Goal: Task Accomplishment & Management: Complete application form

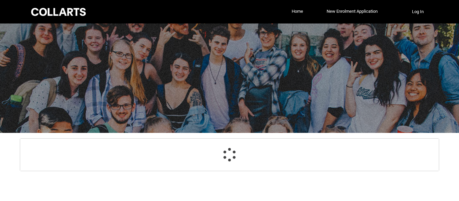
select select "GenderOptions.[DEMOGRAPHIC_DATA]"
select select "MailingCountry_Options.1101"
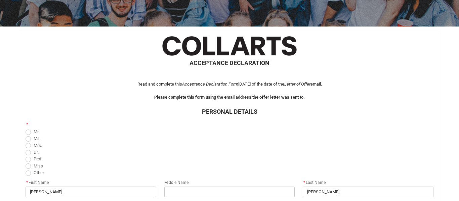
scroll to position [107, 0]
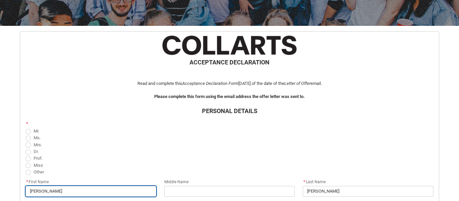
click at [124, 194] on input "[PERSON_NAME]" at bounding box center [91, 191] width 131 height 11
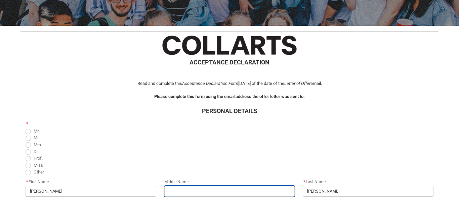
click at [168, 190] on input "REDU_Acceptance_Declaration flow" at bounding box center [229, 191] width 131 height 11
type lightning-primitive-input-simple "C"
type input "C"
type lightning-primitive-input-simple "Ch"
type input "Ch"
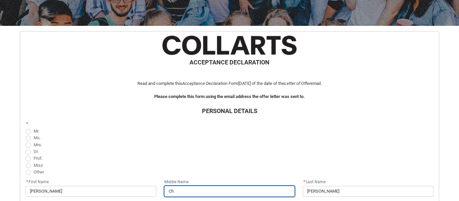
type lightning-primitive-input-simple "Cha"
type input "Cha"
type lightning-primitive-input-simple "Char"
type input "Char"
type lightning-primitive-input-simple "Charm"
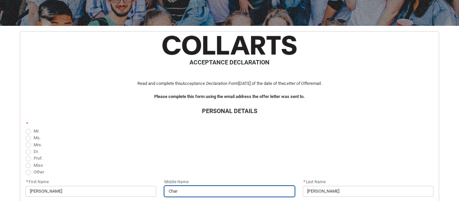
type input "Charm"
type lightning-primitive-input-simple "Charma"
type input "Charma"
type lightning-primitive-input-simple "Charmai"
type input "Charmai"
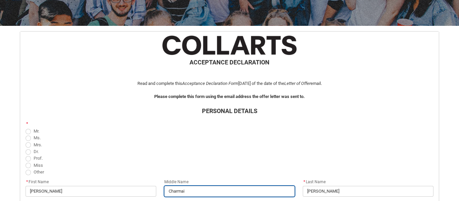
type lightning-primitive-input-simple "Charmain"
type input "Charmain"
type lightning-primitive-input-simple "Charmaine"
type input "Charmaine"
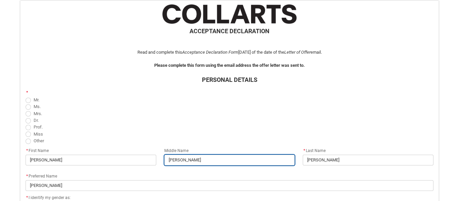
scroll to position [140, 0]
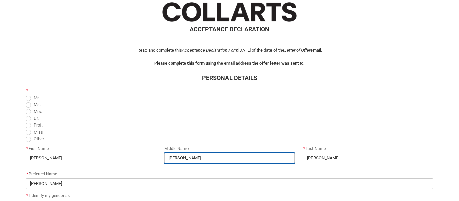
click at [194, 157] on input "Charmaine" at bounding box center [229, 158] width 131 height 11
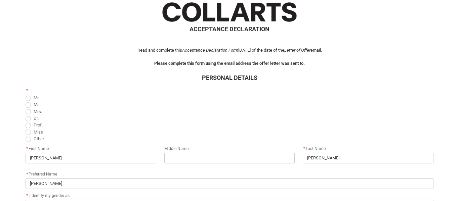
click at [28, 133] on span "REDU_Acceptance_Declaration flow" at bounding box center [28, 132] width 5 height 5
click at [26, 129] on input "Miss" at bounding box center [25, 128] width 0 height 0
radio input "true"
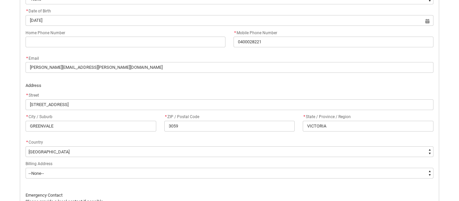
scroll to position [360, 0]
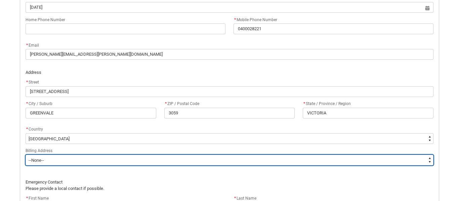
click at [66, 162] on select "--None-- Same as above Different to above - please complete below" at bounding box center [230, 160] width 408 height 11
type lightning-select "BillingAddressOption_Same"
click at [26, 155] on select "--None-- Same as above Different to above - please complete below" at bounding box center [230, 160] width 408 height 11
select select "BillingAddressOption_Same"
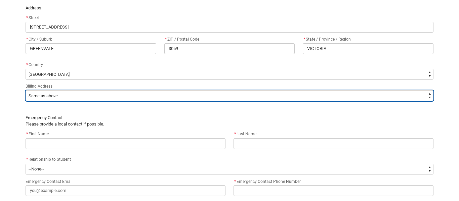
scroll to position [426, 0]
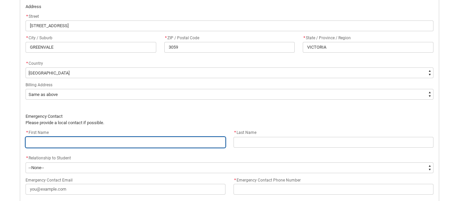
click at [55, 146] on input "REDU_Acceptance_Declaration flow" at bounding box center [126, 142] width 200 height 11
type lightning-primitive-input-simple "M"
type input "M"
type lightning-primitive-input-simple "Ma"
type input "Ma"
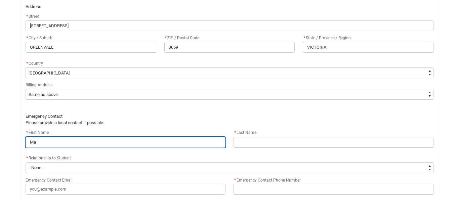
type lightning-primitive-input-simple "Mar"
type input "Mar"
type lightning-primitive-input-simple "Marz"
type input "Marz"
type lightning-primitive-input-simple "Marzi"
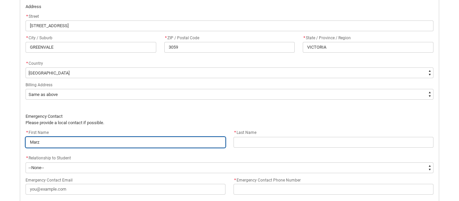
type input "Marzi"
type lightning-primitive-input-simple "Marzia"
type input "Marzia"
type lightning-primitive-input-simple "Marzia"
type input "Marzia"
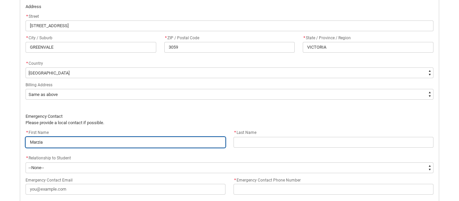
type lightning-primitive-input-simple "Marzia"
type input "Marzia"
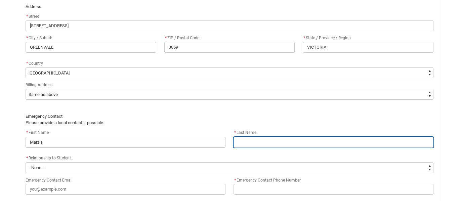
click at [242, 144] on input "REDU_Acceptance_Declaration flow" at bounding box center [333, 142] width 200 height 11
type lightning-primitive-input-simple "M"
type input "M"
type lightning-primitive-input-simple "Ma"
type input "Ma"
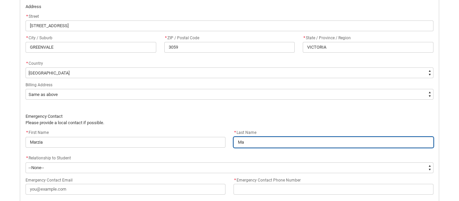
type lightning-primitive-input-simple "Mag"
type input "Mag"
type lightning-primitive-input-simple "Magr"
type input "Magr"
type lightning-primitive-input-simple "[PERSON_NAME]"
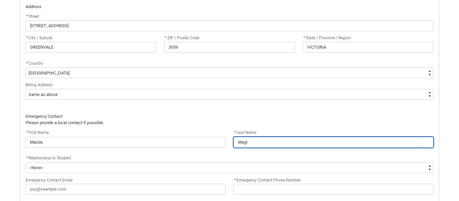
type input "[PERSON_NAME]"
type lightning-primitive-input-simple "Magris"
type input "Magris"
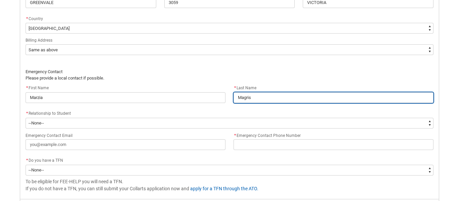
scroll to position [472, 0]
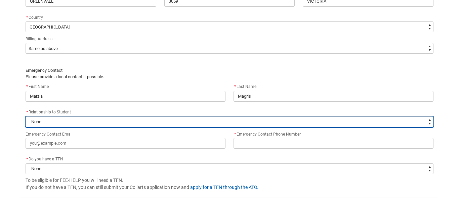
click at [146, 120] on select "--None-- Mother Father Sibling Child Partner Relation Friend" at bounding box center [230, 122] width 408 height 11
type lightning-select "EmergencyContact_RelationshipOptions.Mother"
click at [26, 117] on select "--None-- Mother Father Sibling Child Partner Relation Friend" at bounding box center [230, 122] width 408 height 11
select select "EmergencyContact_RelationshipOptions.Mother"
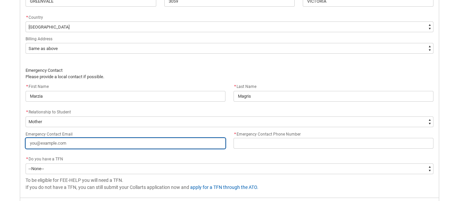
click at [65, 143] on input "Emergency Contact Email" at bounding box center [126, 143] width 200 height 11
type lightning-primitive-input-simple "m"
type input "m"
type lightning-primitive-input-simple "ma"
type input "ma"
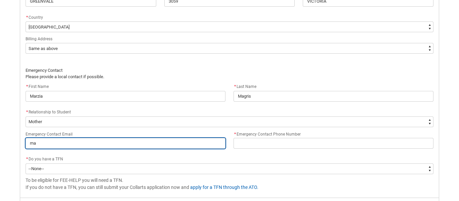
type lightning-primitive-input-simple "mar"
type input "mar"
type lightning-primitive-input-simple "marz"
type input "marz"
type lightning-primitive-input-simple "marzi"
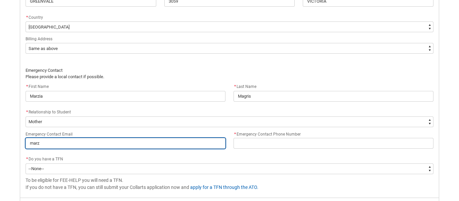
type input "marzi"
type lightning-primitive-input-simple "marzia"
type input "marzia"
type lightning-primitive-input-simple "marzia."
type input "marzia."
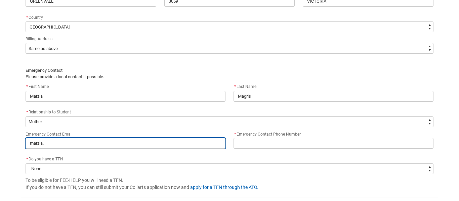
type lightning-primitive-input-simple "marzia.m"
type input "marzia.m"
type lightning-primitive-input-simple "[DOMAIN_NAME]"
type input "[DOMAIN_NAME]"
type lightning-primitive-input-simple "marzia.mag"
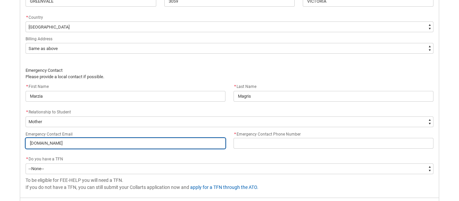
type input "marzia.mag"
type lightning-primitive-input-simple "marzia.magr"
type input "marzia.magr"
type lightning-primitive-input-simple "marzia.[PERSON_NAME]"
type input "marzia.[PERSON_NAME]"
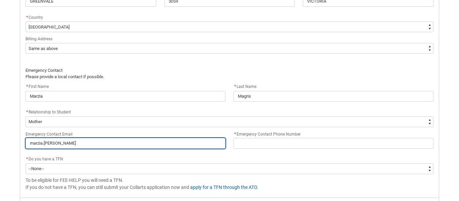
type lightning-primitive-input-simple "marzia.magris"
type input "marzia.magris"
type lightning-primitive-input-simple "marzia.magris."
type input "marzia.magris."
type lightning-primitive-input-simple "marzia.magris"
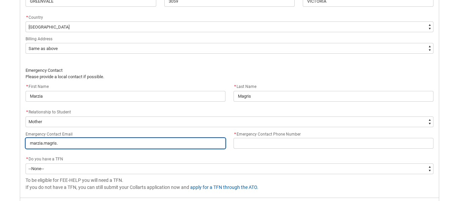
type input "marzia.magris"
type lightning-primitive-input-simple "marzia.magris@"
type input "marzia.magris@"
type lightning-primitive-input-simple "marzia.magris@g"
type input "marzia.magris@g"
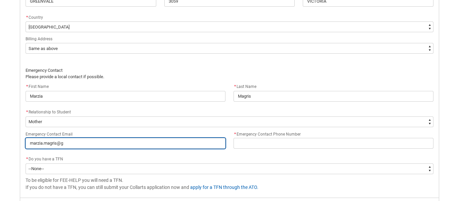
type lightning-primitive-input-simple "marzia.magris@gm"
type input "marzia.magris@gm"
type lightning-primitive-input-simple "marzia.magris@gma"
type input "marzia.magris@gma"
type lightning-primitive-input-simple "marzia.magris@gmai"
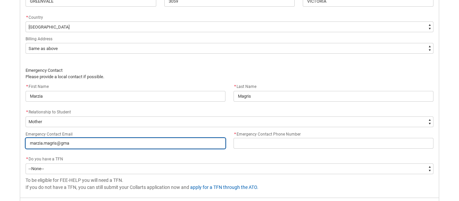
type input "marzia.magris@gmai"
type lightning-primitive-input-simple "[EMAIL_ADDRESS]"
type input "[EMAIL_ADDRESS]"
type lightning-primitive-input-simple "[EMAIL_ADDRESS]."
type input "[EMAIL_ADDRESS]."
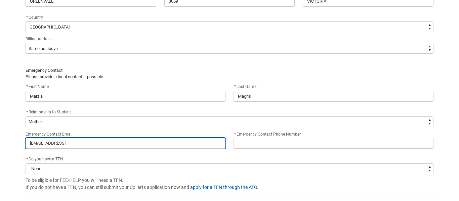
type lightning-primitive-input-simple "marzia.magris@gmail.c"
type input "marzia.magris@gmail.c"
type lightning-primitive-input-simple "[EMAIL_ADDRESS][DOMAIN_NAME]"
type input "[EMAIL_ADDRESS][DOMAIN_NAME]"
type lightning-primitive-input-simple "[EMAIL_ADDRESS][DOMAIN_NAME]"
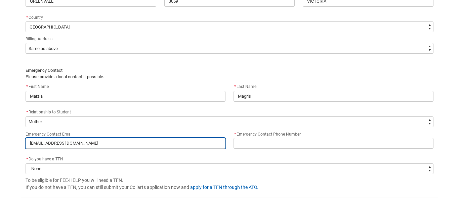
type input "[EMAIL_ADDRESS][DOMAIN_NAME]"
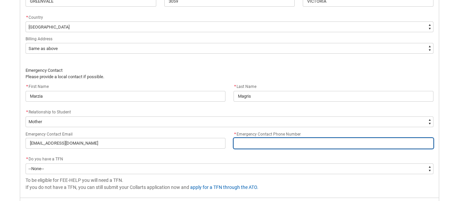
click at [244, 143] on input "* Emergency Contact Phone Number" at bounding box center [333, 143] width 200 height 11
type lightning-primitive-input-simple "0"
type input "0"
type lightning-primitive-input-simple "04"
type input "04"
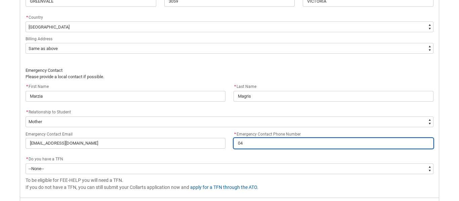
type lightning-primitive-input-simple "041"
type input "041"
type lightning-primitive-input-simple "0412"
type input "0412"
type lightning-primitive-input-simple "04126"
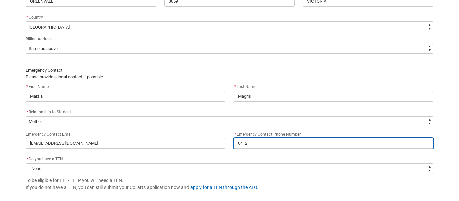
type input "04126"
type lightning-primitive-input-simple "041263"
type input "041263"
type lightning-primitive-input-simple "0412635"
type input "0412635"
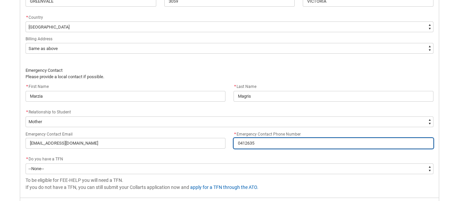
type lightning-primitive-input-simple "04126350"
type input "04126350"
type lightning-primitive-input-simple "041263508"
type input "041263508"
type lightning-primitive-input-simple "0412635087"
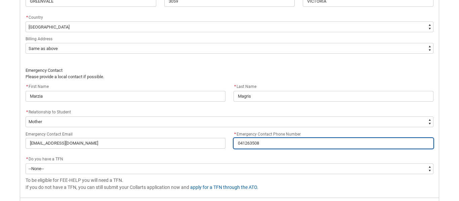
type input "0412635087"
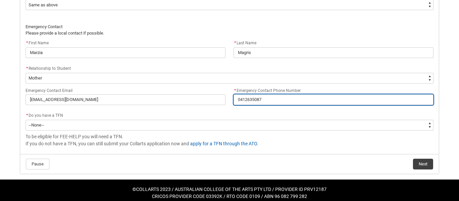
scroll to position [516, 0]
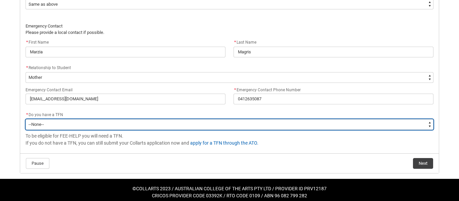
click at [43, 123] on select "--None-- Yes No" at bounding box center [230, 124] width 408 height 11
type lightning-select "Choice_Yes"
click at [26, 119] on select "--None-- Yes No" at bounding box center [230, 124] width 408 height 11
select select "Choice_Yes"
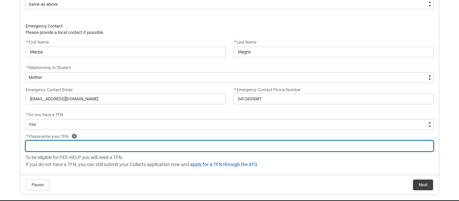
click at [39, 148] on input "REDU_Acceptance_Declaration flow" at bounding box center [230, 146] width 408 height 11
type lightning-primitive-input-simple "3"
type input "3"
type lightning-primitive-input-simple "36"
type input "36"
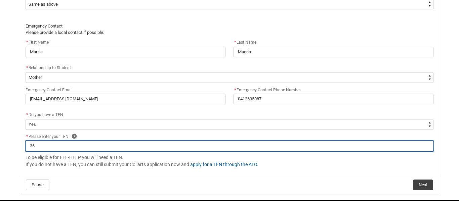
type lightning-primitive-input-simple "366"
type input "366"
type lightning-primitive-input-simple "3663"
type input "3663"
type lightning-primitive-input-simple "36633"
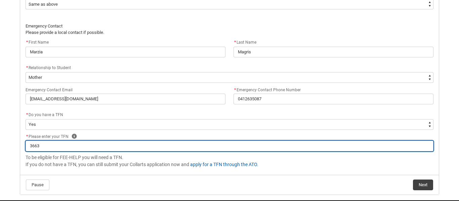
type input "36633"
type lightning-primitive-input-simple "366331"
type input "366331"
type lightning-primitive-input-simple "3663310"
type input "3663310"
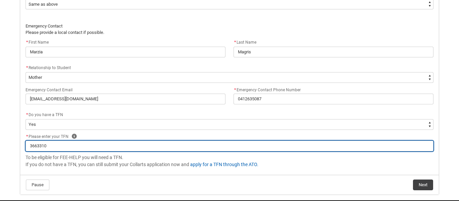
type lightning-primitive-input-simple "36633103"
type input "36633103"
type lightning-primitive-input-simple "366331036"
type input "366331036"
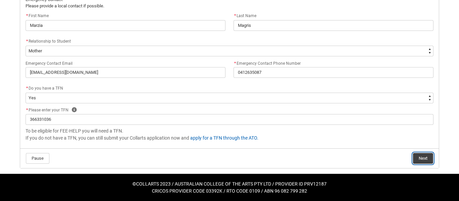
click at [422, 155] on button "Next" at bounding box center [423, 158] width 20 height 11
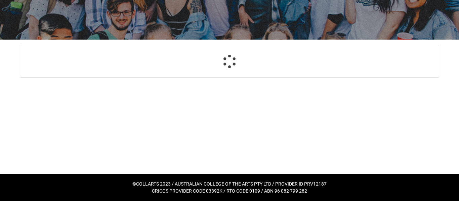
scroll to position [93, 0]
select select "Payment_Type_FEE_HELP"
select select "Study_Mode_FullTime"
select select "StudyMethod_OnCampus"
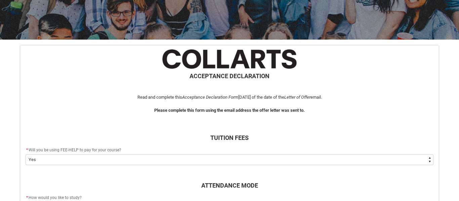
scroll to position [72, 0]
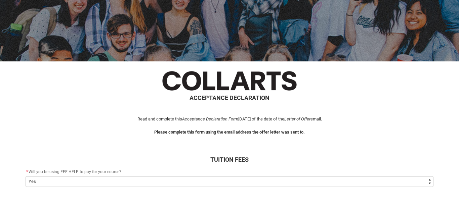
click at [368, 184] on select "--None-- Yes No - I am electing to opt-out of FEE-HELP and I will pay UPFRONT N…" at bounding box center [230, 181] width 408 height 11
click at [26, 176] on select "--None-- Yes No - I am electing to opt-out of FEE-HELP and I will pay UPFRONT N…" at bounding box center [230, 181] width 408 height 11
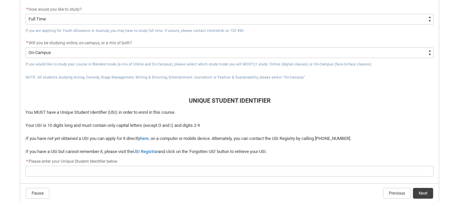
scroll to position [284, 0]
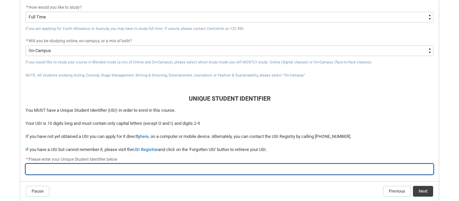
click at [104, 171] on input "REDU_Acceptance_Declaration flow" at bounding box center [230, 169] width 408 height 11
type lightning-primitive-input-simple "G"
type input "G"
type lightning-primitive-input-simple "GG"
type input "GG"
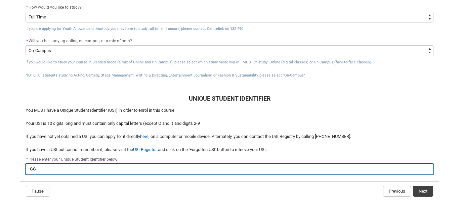
type lightning-primitive-input-simple "GGP"
type input "GGP"
type lightning-primitive-input-simple "GGP8"
type input "GGP8"
type lightning-primitive-input-simple "GGP8D"
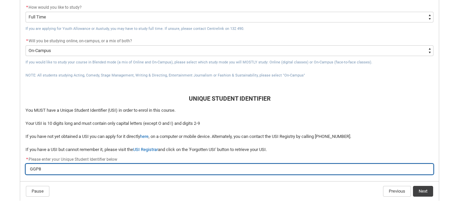
type input "GGP8D"
type lightning-primitive-input-simple "GGP8D8"
type input "GGP8D8"
type lightning-primitive-input-simple "GGP8D8J"
type input "GGP8D8J"
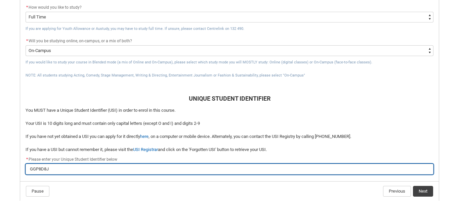
type lightning-primitive-input-simple "GGP8D8JE"
type input "GGP8D8JE"
type lightning-primitive-input-simple "GGP8D8JEE"
type input "GGP8D8JEE"
type lightning-primitive-input-simple "GGP8D8JEE6"
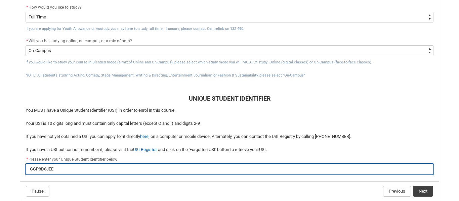
type input "GGP8D8JEE6"
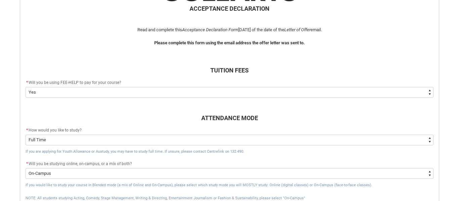
scroll to position [164, 0]
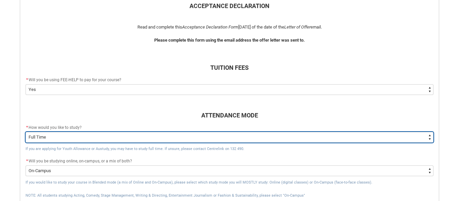
click at [114, 140] on select "--None-- Full Time Part Time" at bounding box center [230, 137] width 408 height 11
type lightning-select "Study_Mode_PartTime"
click at [26, 132] on select "--None-- Full Time Part Time" at bounding box center [230, 137] width 408 height 11
select select "Study_Mode_PartTime"
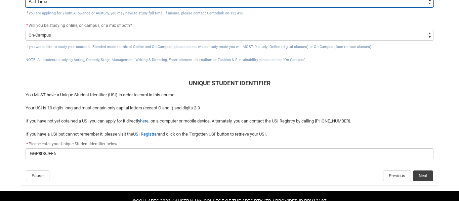
scroll to position [301, 0]
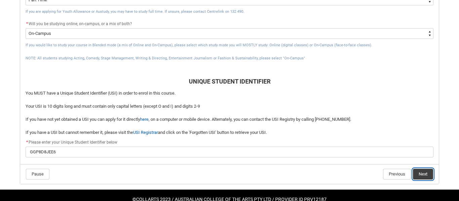
click at [426, 177] on button "Next" at bounding box center [423, 174] width 20 height 11
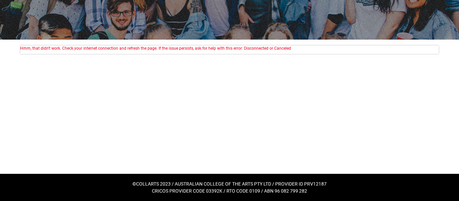
scroll to position [93, 0]
click at [416, 131] on div "Hmm, that didn't work. Check your internet connection and refresh the page. If …" at bounding box center [229, 107] width 430 height 134
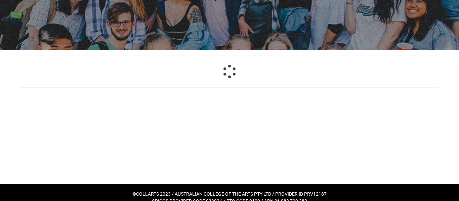
scroll to position [93, 0]
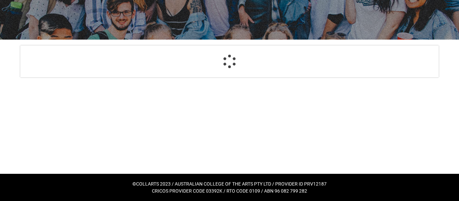
select select "GenderOptions.[DEMOGRAPHIC_DATA]"
select select "MailingCountry_Options.1101"
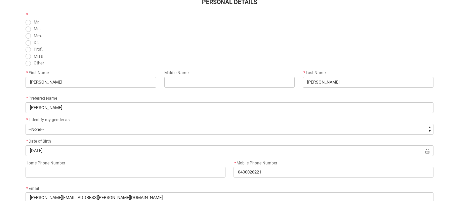
scroll to position [217, 0]
click at [30, 55] on span "REDU_Acceptance_Declaration flow" at bounding box center [28, 55] width 5 height 5
click at [26, 52] on input "Miss" at bounding box center [25, 52] width 0 height 0
radio input "true"
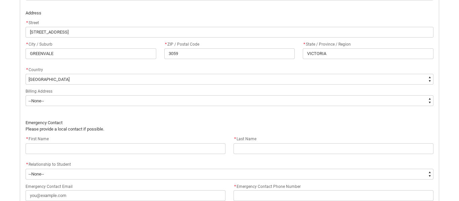
scroll to position [426, 0]
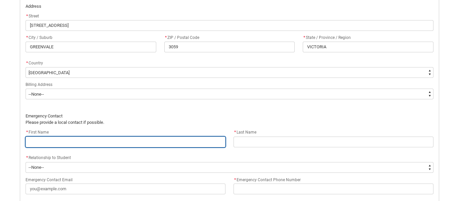
click at [81, 145] on input "REDU_Acceptance_Declaration flow" at bounding box center [126, 142] width 200 height 11
type lightning-primitive-input-simple "M"
type input "M"
type lightning-primitive-input-simple "Ma"
type input "Ma"
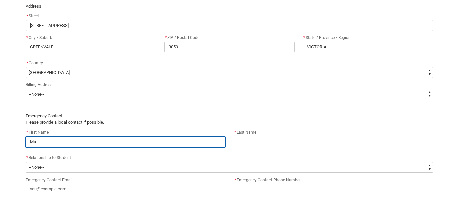
type lightning-primitive-input-simple "Mar"
type input "Mar"
type lightning-primitive-input-simple "Marz"
type input "Marz"
type lightning-primitive-input-simple "Marzi"
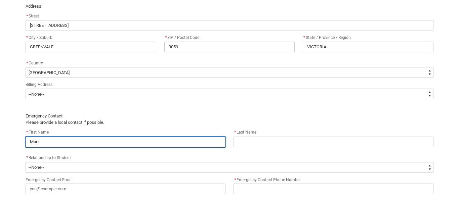
type input "Marzi"
type lightning-primitive-input-simple "Marzia"
type input "Marzia"
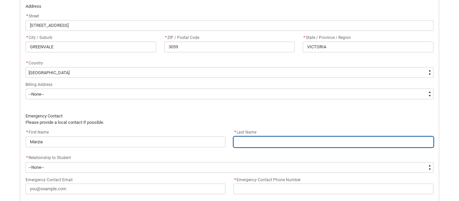
click at [249, 145] on input "REDU_Acceptance_Declaration flow" at bounding box center [333, 142] width 200 height 11
type lightning-primitive-input-simple "M"
type input "M"
type lightning-primitive-input-simple "Ma"
type input "Ma"
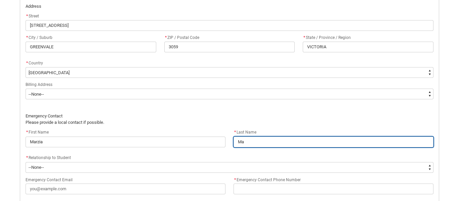
type lightning-primitive-input-simple "Mag"
type input "Mag"
type lightning-primitive-input-simple "Magr"
type input "Magr"
type lightning-primitive-input-simple "[PERSON_NAME]"
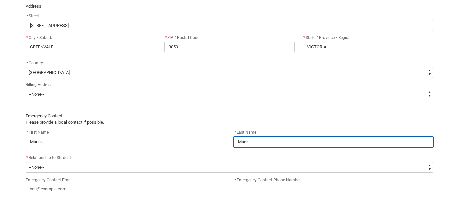
type input "[PERSON_NAME]"
type lightning-primitive-input-simple "Magris"
type input "Magris"
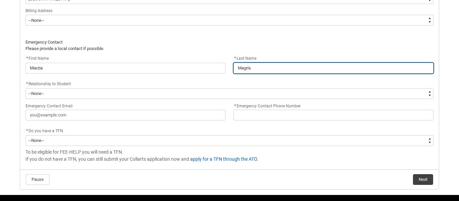
scroll to position [501, 0]
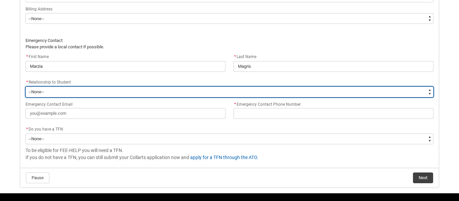
click at [85, 93] on select "--None-- Mother Father Sibling Child Partner Relation Friend" at bounding box center [230, 92] width 408 height 11
type lightning-select "EmergencyContact_RelationshipOptions.Mother"
click at [26, 87] on select "--None-- Mother Father Sibling Child Partner Relation Friend" at bounding box center [230, 92] width 408 height 11
select select "EmergencyContact_RelationshipOptions.Mother"
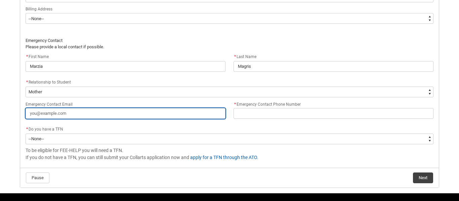
click at [62, 112] on input "Emergency Contact Email" at bounding box center [126, 113] width 200 height 11
type lightning-primitive-input-simple "m"
type input "m"
type lightning-primitive-input-simple "ma"
type input "ma"
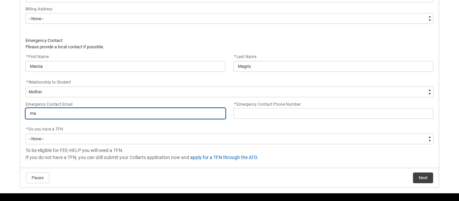
type lightning-primitive-input-simple "mar"
type input "mar"
type lightning-primitive-input-simple "marz"
type input "marz"
type lightning-primitive-input-simple "marzi"
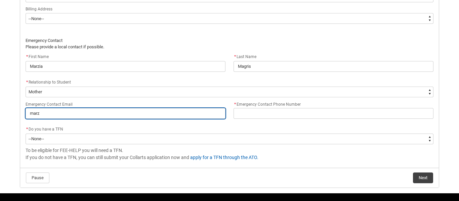
type input "marzi"
type lightning-primitive-input-simple "marzia"
type input "marzia"
type lightning-primitive-input-simple "marzia."
type input "marzia."
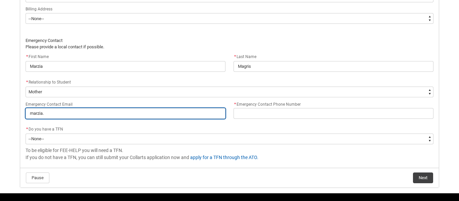
type lightning-primitive-input-simple "marzia.m"
type input "marzia.m"
type lightning-primitive-input-simple "[DOMAIN_NAME]"
type input "[DOMAIN_NAME]"
type lightning-primitive-input-simple "marzia.mag"
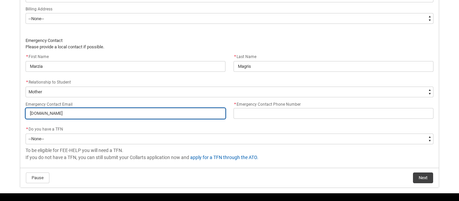
type input "marzia.mag"
type lightning-primitive-input-simple "marzia.magr"
type input "marzia.magr"
type lightning-primitive-input-simple "marzia.[PERSON_NAME]"
type input "marzia.[PERSON_NAME]"
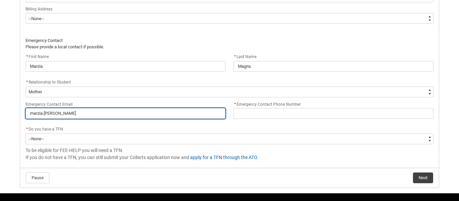
type lightning-primitive-input-simple "marzia.magris"
type input "marzia.magris"
type lightning-primitive-input-simple "marzia.magrisG"
type input "marzia.magrisG"
type lightning-primitive-input-simple "marzia.magris"
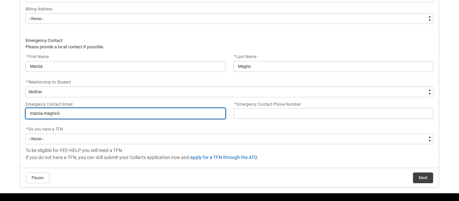
type input "marzia.magris"
type lightning-primitive-input-simple "marzia.magris@"
type input "marzia.magris@"
type lightning-primitive-input-simple "marzia.magris@g"
type input "marzia.magris@g"
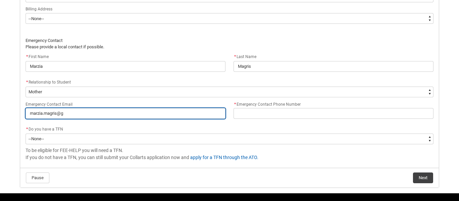
type lightning-primitive-input-simple "marzia.magris@gm"
type input "marzia.magris@gm"
type lightning-primitive-input-simple "marzia.magris@gma"
type input "marzia.magris@gma"
type lightning-primitive-input-simple "marzia.magris@gmai"
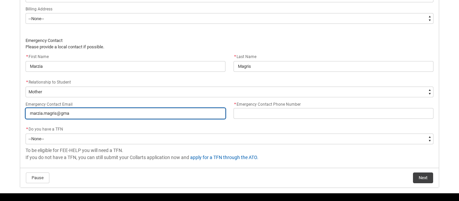
type input "marzia.magris@gmai"
type lightning-primitive-input-simple "[EMAIL_ADDRESS]"
type input "[EMAIL_ADDRESS]"
type lightning-primitive-input-simple "[EMAIL_ADDRESS]."
type input "[EMAIL_ADDRESS]."
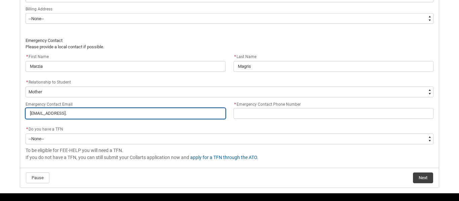
type lightning-primitive-input-simple "marzia.magris@gmail.c"
type input "marzia.magris@gmail.c"
type lightning-primitive-input-simple "[EMAIL_ADDRESS][DOMAIN_NAME]"
type input "[EMAIL_ADDRESS][DOMAIN_NAME]"
type lightning-primitive-input-simple "[EMAIL_ADDRESS][DOMAIN_NAME]"
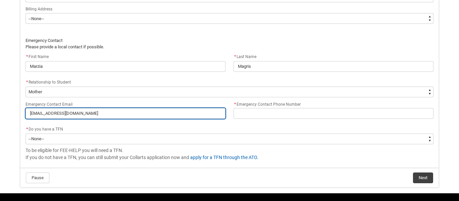
type input "[EMAIL_ADDRESS][DOMAIN_NAME]"
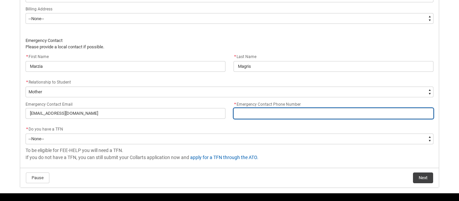
click at [247, 111] on input "* Emergency Contact Phone Number" at bounding box center [333, 113] width 200 height 11
type lightning-primitive-input-simple "0"
type input "0"
type lightning-primitive-input-simple "04"
type input "04"
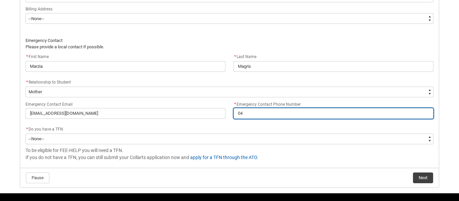
type lightning-primitive-input-simple "041"
type input "041"
type lightning-primitive-input-simple "0412"
type input "0412"
type lightning-primitive-input-simple "04126"
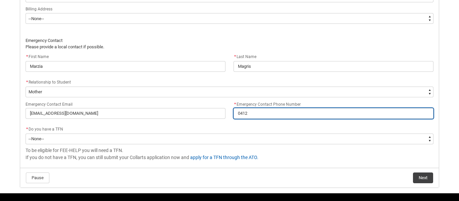
type input "04126"
type lightning-primitive-input-simple "041263"
type input "041263"
type lightning-primitive-input-simple "0412635"
type input "0412635"
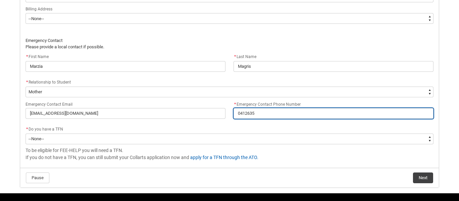
type lightning-primitive-input-simple "04126350"
type input "04126350"
type lightning-primitive-input-simple "041263508"
type input "041263508"
type lightning-primitive-input-simple "0412635087"
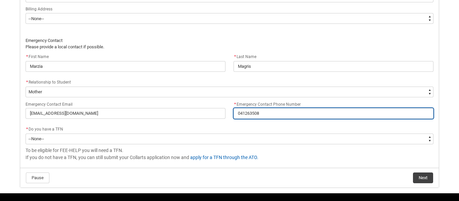
type input "0412635087"
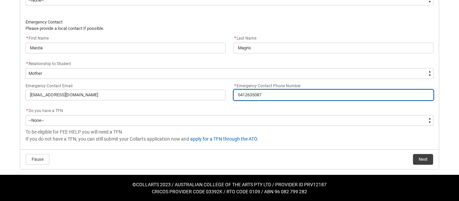
scroll to position [521, 0]
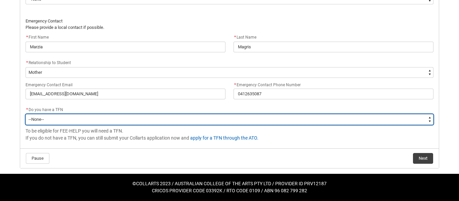
click at [195, 120] on select "--None-- Yes No" at bounding box center [230, 119] width 408 height 11
type lightning-select "Choice_Yes"
click at [26, 114] on select "--None-- Yes No" at bounding box center [230, 119] width 408 height 11
select select "Choice_Yes"
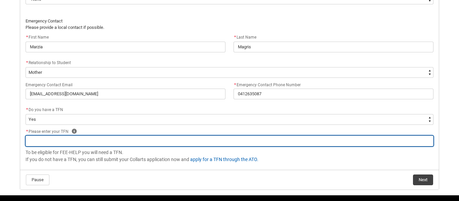
click at [60, 143] on input "REDU_Acceptance_Declaration flow" at bounding box center [230, 141] width 408 height 11
type lightning-primitive-input-simple "3"
type input "3"
type lightning-primitive-input-simple "36"
type input "36"
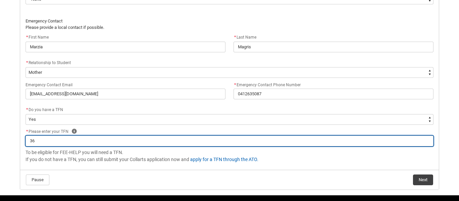
type lightning-primitive-input-simple "366"
type input "366"
type lightning-primitive-input-simple "3663"
type input "3663"
type lightning-primitive-input-simple "36633"
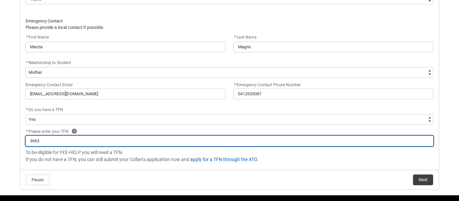
type input "36633"
type lightning-primitive-input-simple "366331"
type input "366331"
type lightning-primitive-input-simple "3663310"
type input "3663310"
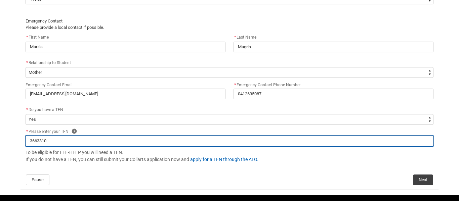
type lightning-primitive-input-simple "36633103"
type input "36633103"
type lightning-primitive-input-simple "366331036"
type input "366331036"
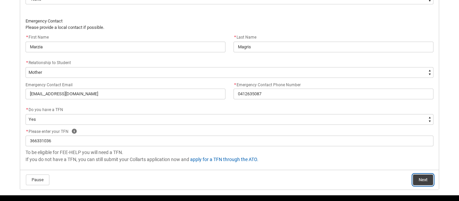
click at [418, 183] on button "Next" at bounding box center [423, 180] width 20 height 11
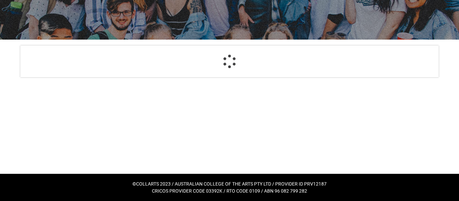
select select "Payment_Type_FEE_HELP"
select select "Study_Mode_FullTime"
select select "StudyMethod_OnCampus"
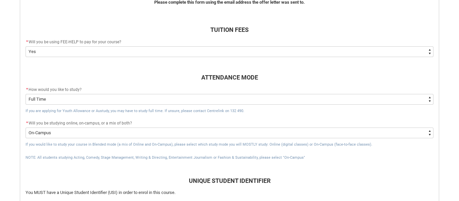
scroll to position [213, 0]
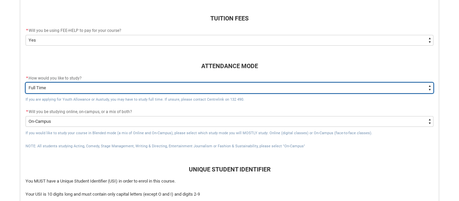
click at [45, 85] on select "--None-- Full Time Part Time" at bounding box center [230, 88] width 408 height 11
type lightning-select "Study_Mode_PartTime"
click at [26, 83] on select "--None-- Full Time Part Time" at bounding box center [230, 88] width 408 height 11
select select "Study_Mode_PartTime"
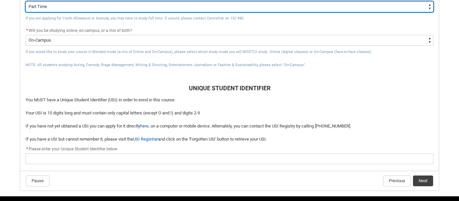
scroll to position [317, 0]
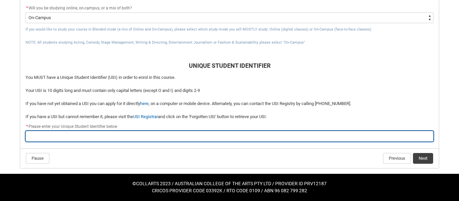
click at [59, 134] on input "REDU_Acceptance_Declaration flow" at bounding box center [230, 136] width 408 height 11
type lightning-primitive-input-simple "G"
type input "G"
type lightning-primitive-input-simple "GG"
type input "GG"
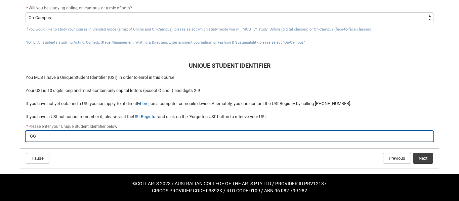
type lightning-primitive-input-simple "GGP"
type input "GGP"
type lightning-primitive-input-simple "GGP8"
type input "GGP8"
type lightning-primitive-input-simple "GGP8D"
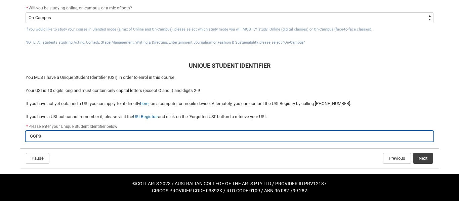
type input "GGP8D"
type lightning-primitive-input-simple "GGP8D8"
type input "GGP8D8"
type lightning-primitive-input-simple "GGP8D8J"
type input "GGP8D8J"
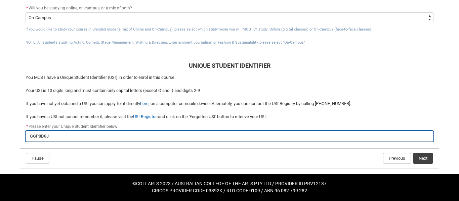
type lightning-primitive-input-simple "GGP8D8JE"
type input "GGP8D8JE"
type lightning-primitive-input-simple "GGP8D8JEE"
type input "GGP8D8JEE"
type lightning-primitive-input-simple "GGP8D8JEE6"
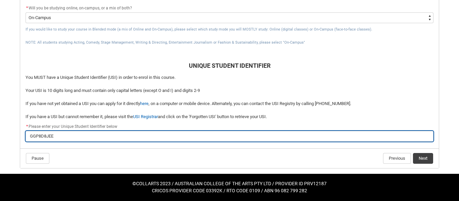
type input "GGP8D8JEE6"
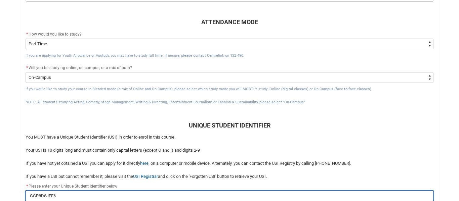
scroll to position [255, 0]
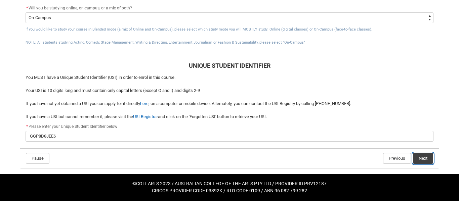
click at [423, 161] on button "Next" at bounding box center [423, 158] width 20 height 11
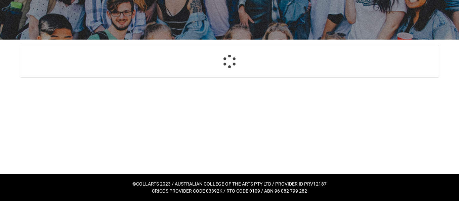
scroll to position [93, 0]
select select "CitizenshipStatus_Options.1"
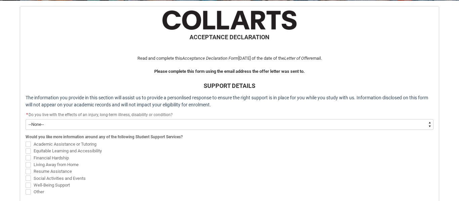
scroll to position [135, 0]
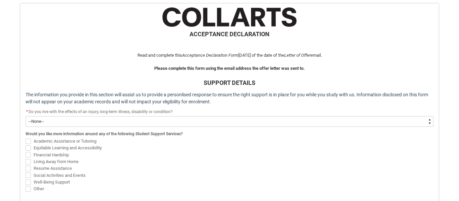
click at [183, 120] on select "--None-- Yes No" at bounding box center [230, 121] width 408 height 11
click at [120, 158] on span "Living Away from Home" at bounding box center [230, 161] width 408 height 7
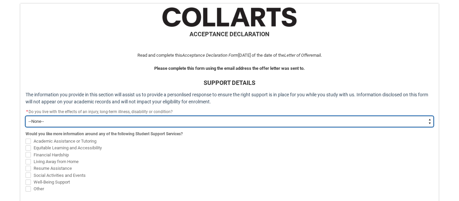
click at [56, 127] on select "--None-- Yes No" at bounding box center [230, 121] width 408 height 11
type lightning-select "Choice_No"
click at [26, 116] on select "--None-- Yes No" at bounding box center [230, 121] width 408 height 11
select select "Choice_No"
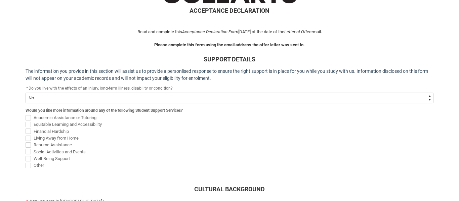
click at [30, 153] on span "REDU_Acceptance_Declaration flow" at bounding box center [28, 151] width 5 height 5
click at [26, 148] on input "Social Activities and Events" at bounding box center [25, 148] width 0 height 0
checkbox input "true"
click at [28, 143] on span "REDU_Acceptance_Declaration flow" at bounding box center [28, 144] width 5 height 5
click at [26, 141] on input "Resume Assistance" at bounding box center [25, 141] width 0 height 0
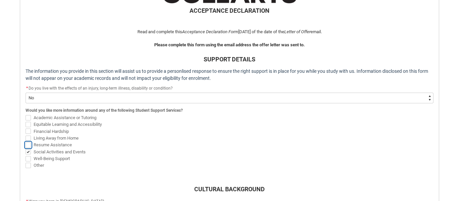
checkbox input "true"
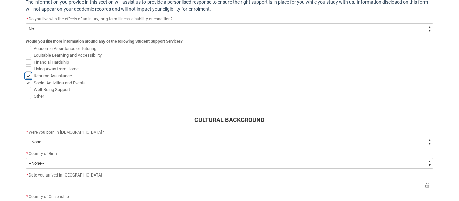
scroll to position [229, 0]
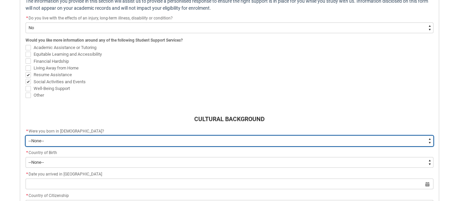
click at [100, 139] on select "--None-- Born in [DEMOGRAPHIC_DATA] Born outside [DEMOGRAPHIC_DATA]" at bounding box center [230, 141] width 408 height 11
type lightning-select "Country_of_Birth_L1.1100"
click at [26, 136] on select "--None-- Born in [DEMOGRAPHIC_DATA] Born outside [DEMOGRAPHIC_DATA]" at bounding box center [230, 141] width 408 height 11
select select "Country_of_Birth_L1.1100"
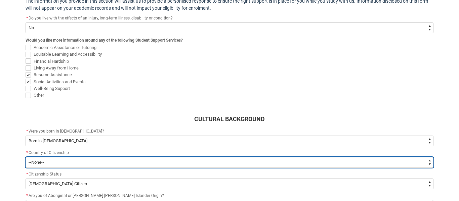
click at [46, 163] on select "--[GEOGRAPHIC_DATA]-- [GEOGRAPHIC_DATA] [GEOGRAPHIC_DATA] [GEOGRAPHIC_DATA] [GE…" at bounding box center [230, 162] width 408 height 11
type lightning-select "Citizenship_Options.[DEMOGRAPHIC_DATA]"
click at [26, 157] on select "--[GEOGRAPHIC_DATA]-- [GEOGRAPHIC_DATA] [GEOGRAPHIC_DATA] [GEOGRAPHIC_DATA] [GE…" at bounding box center [230, 162] width 408 height 11
select select "Citizenship_Options.[DEMOGRAPHIC_DATA]"
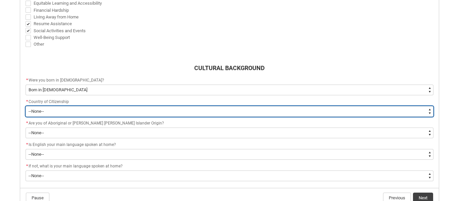
scroll to position [281, 0]
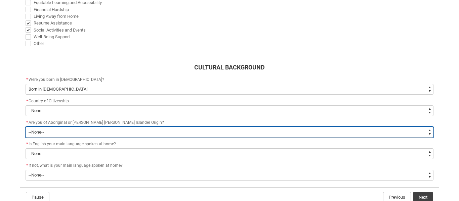
click at [78, 131] on select "--None-- Non indigenous – neither [DEMOGRAPHIC_DATA] nor [PERSON_NAME] [PERSON_…" at bounding box center [230, 132] width 408 height 11
type lightning-select "aboriginalTorresStraitIslander_Options.2"
click at [26, 127] on select "--None-- Non indigenous – neither [DEMOGRAPHIC_DATA] nor [PERSON_NAME] [PERSON_…" at bounding box center [230, 132] width 408 height 11
select select "aboriginalTorresStraitIslander_Options.2"
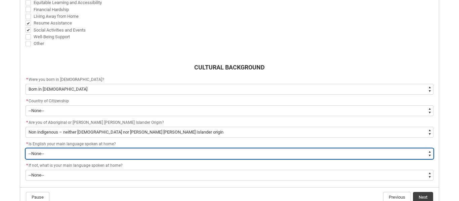
click at [86, 154] on select "--None-- Student/Applicant/Staff speaks only English at permanent home residenc…" at bounding box center [230, 153] width 408 height 11
type lightning-select "ContactLanguageSpokenAtHome.0001"
click at [26, 148] on select "--None-- Student/Applicant/Staff speaks only English at permanent home residenc…" at bounding box center [230, 153] width 408 height 11
select select "ContactLanguageSpokenAtHome.0001"
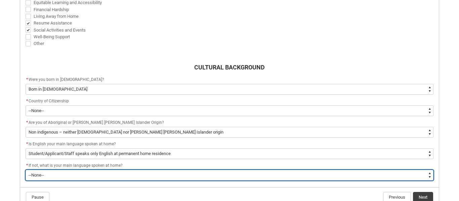
click at [55, 179] on select "--None-- 1101 Gaelic ([GEOGRAPHIC_DATA]) 1102 Irish 1103 Welsh 1199 Celtic, nec…" at bounding box center [230, 175] width 408 height 11
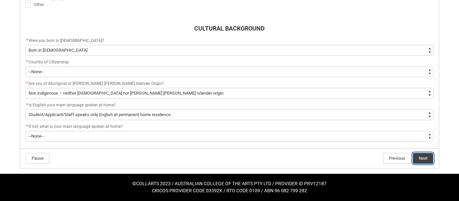
click at [421, 161] on button "Next" at bounding box center [423, 158] width 20 height 11
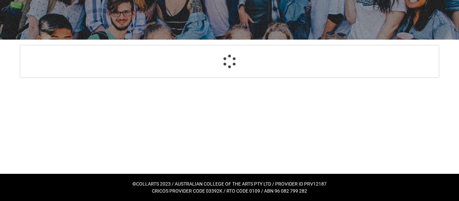
scroll to position [93, 0]
select select "Choice_No"
select select "Country_of_Birth_L1.1100"
select select "Citizenship_Options.[DEMOGRAPHIC_DATA]"
select select "aboriginalTorresStraitIslander_Options.2"
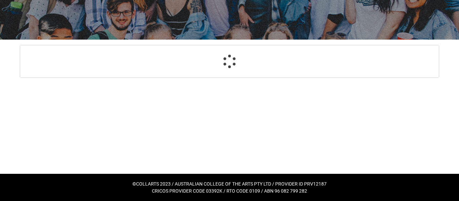
select select "ContactLanguageSpokenAtHome.0001"
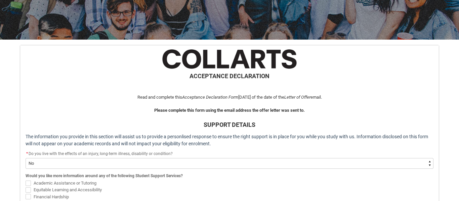
scroll to position [326, 0]
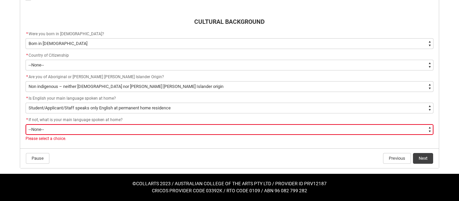
click at [152, 130] on select "--None-- 1101 Gaelic ([GEOGRAPHIC_DATA]) 1102 Irish 1103 Welsh 1199 Celtic, nec…" at bounding box center [230, 129] width 408 height 11
click at [26, 124] on select "--None-- 1101 Gaelic ([GEOGRAPHIC_DATA]) 1102 Irish 1103 Welsh 1199 Celtic, nec…" at bounding box center [230, 129] width 408 height 11
click at [111, 130] on select "--None-- 1101 Gaelic ([GEOGRAPHIC_DATA]) 1102 Irish 1103 Welsh 1199 Celtic, nec…" at bounding box center [230, 129] width 408 height 11
type lightning-select "L3PicklistChoice.1201"
click at [26, 124] on select "--None-- 1101 Gaelic ([GEOGRAPHIC_DATA]) 1102 Irish 1103 Welsh 1199 Celtic, nec…" at bounding box center [230, 129] width 408 height 11
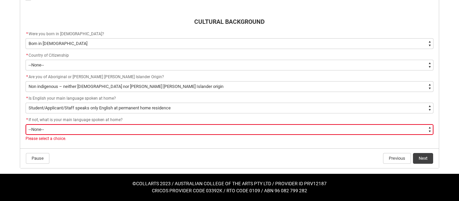
select select "L3PicklistChoice.1201"
click at [123, 128] on select "--None-- 1101 Gaelic ([GEOGRAPHIC_DATA]) 1102 Irish 1103 Welsh 1199 Celtic, nec…" at bounding box center [230, 129] width 408 height 11
click at [423, 160] on button "Next" at bounding box center [423, 158] width 20 height 11
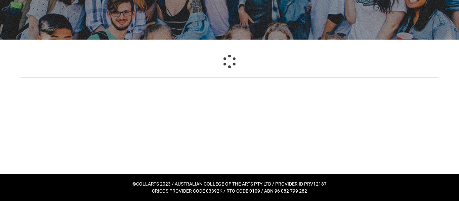
scroll to position [93, 0]
select select "HeardCollarts_[DOMAIN_NAME] ADvisor"
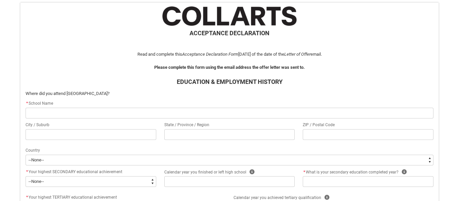
scroll to position [137, 0]
type lightning-primitive-input-simple "D"
type input "D"
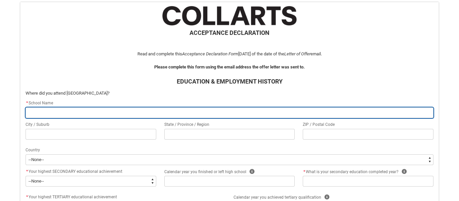
type lightning-primitive-input-simple "V"
type input "V"
type lightning-primitive-input-simple "Vi"
type input "Vi"
type lightning-primitive-input-simple "Vir"
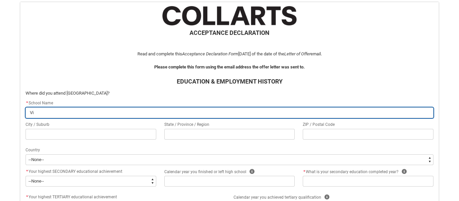
type input "Vir"
type lightning-primitive-input-simple "Virt"
type input "Virt"
type lightning-primitive-input-simple "Virtu"
type input "Virtu"
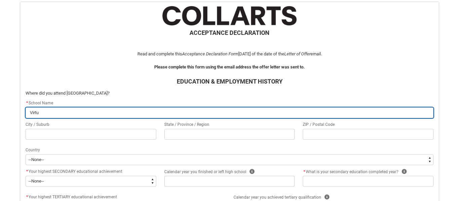
type lightning-primitive-input-simple "Virtua"
type input "Virtua"
type lightning-primitive-input-simple "Virtual"
type input "Virtual"
type lightning-primitive-input-simple "Virtual"
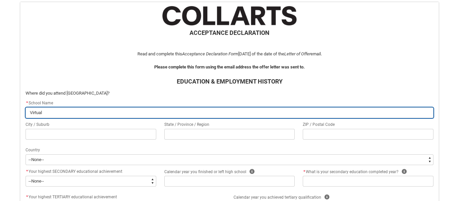
type input "Virtual"
type lightning-primitive-input-simple "Virtual S"
type input "Virtual S"
type lightning-primitive-input-simple "Virtual Sc"
type input "Virtual Sc"
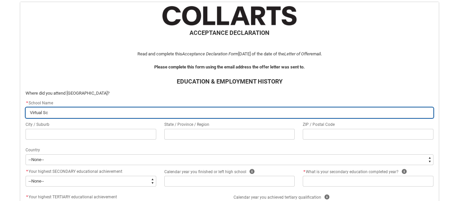
type lightning-primitive-input-simple "Virtual Sch"
type input "Virtual Sch"
type lightning-primitive-input-simple "Virtual Scho"
type input "Virtual Scho"
type lightning-primitive-input-simple "Virtual Schoo"
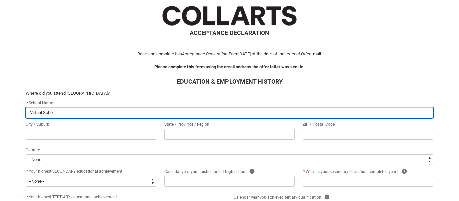
type input "Virtual Schoo"
type lightning-primitive-input-simple "Virtual School"
type input "Virtual School"
type lightning-primitive-input-simple "Virtual School"
type input "Virtual School"
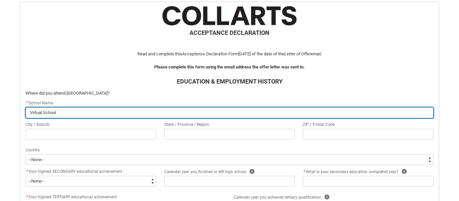
type lightning-primitive-input-simple "Virtual School V"
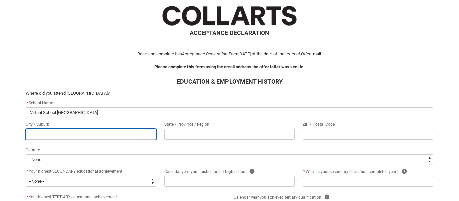
click at [77, 136] on input "REDU_Acceptance_Declaration flow" at bounding box center [91, 134] width 131 height 11
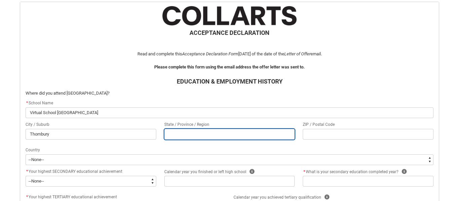
click at [185, 135] on input "REDU_Acceptance_Declaration flow" at bounding box center [229, 134] width 131 height 11
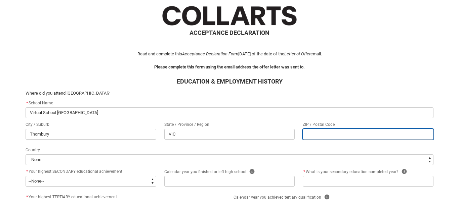
click at [315, 135] on input "REDU_Acceptance_Declaration flow" at bounding box center [368, 134] width 131 height 11
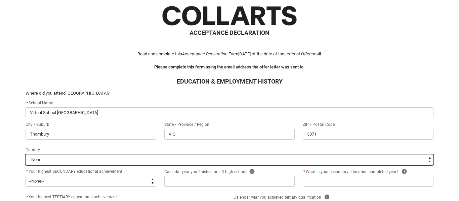
click at [168, 160] on select "--[GEOGRAPHIC_DATA]-- [GEOGRAPHIC_DATA] [GEOGRAPHIC_DATA] [GEOGRAPHIC_DATA] [GE…" at bounding box center [230, 159] width 408 height 11
click at [26, 154] on select "--[GEOGRAPHIC_DATA]-- [GEOGRAPHIC_DATA] [GEOGRAPHIC_DATA] [GEOGRAPHIC_DATA] [GE…" at bounding box center [230, 159] width 408 height 11
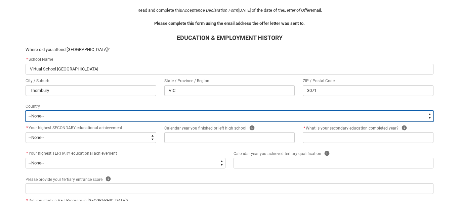
scroll to position [183, 0]
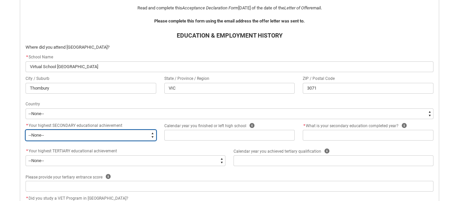
click at [74, 138] on select "--None-- Did not go to school Year 8 or below Year 9 or equivalent Completed Ye…" at bounding box center [91, 135] width 131 height 11
click at [26, 130] on select "--None-- Did not go to school Year 8 or below Year 9 or equivalent Completed Ye…" at bounding box center [91, 135] width 131 height 11
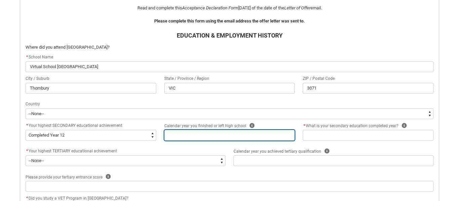
click at [203, 137] on input "REDU_Acceptance_Declaration flow" at bounding box center [229, 135] width 131 height 11
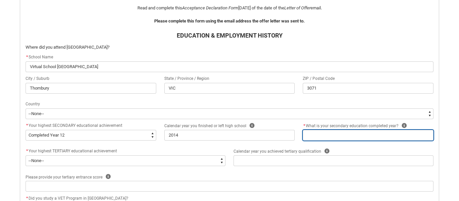
click at [374, 139] on input "REDU_Acceptance_Declaration flow" at bounding box center [368, 135] width 131 height 11
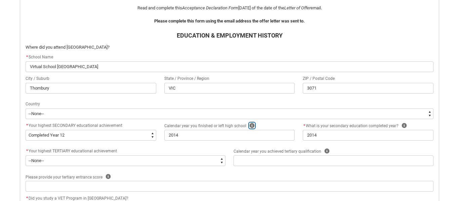
click at [251, 124] on icon "REDU_Acceptance_Declaration flow" at bounding box center [251, 125] width 5 height 5
click at [294, 111] on icon "REDU_Acceptance_Declaration flow" at bounding box center [296, 110] width 8 height 8
click at [402, 126] on icon "REDU_Acceptance_Declaration flow" at bounding box center [403, 125] width 5 height 5
click at [402, 108] on icon "REDU_Acceptance_Declaration flow" at bounding box center [403, 110] width 6 height 6
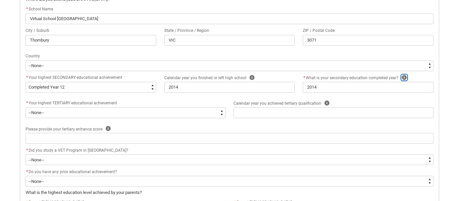
scroll to position [232, 0]
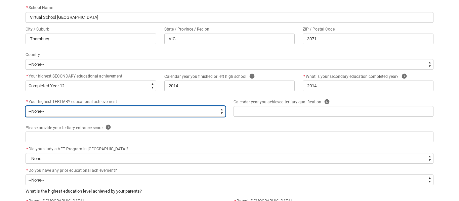
click at [209, 113] on select "--None-- A Complete Final Year of Secondary Education at School A Complete VET …" at bounding box center [126, 111] width 200 height 11
click at [26, 106] on select "--None-- A Complete Final Year of Secondary Education at School A Complete VET …" at bounding box center [126, 111] width 200 height 11
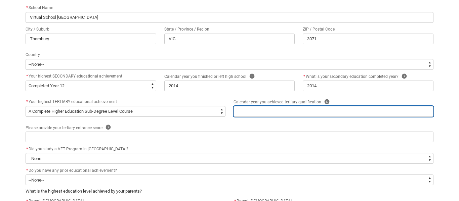
click at [245, 113] on input "REDU_Acceptance_Declaration flow" at bounding box center [333, 111] width 200 height 11
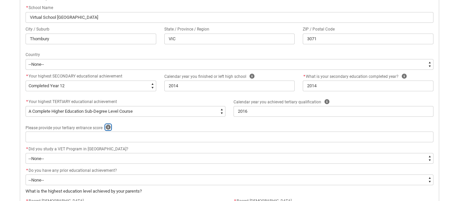
click at [107, 126] on icon "REDU_Acceptance_Declaration flow" at bounding box center [107, 127] width 5 height 5
click at [153, 114] on icon "REDU_Acceptance_Declaration flow" at bounding box center [152, 112] width 6 height 6
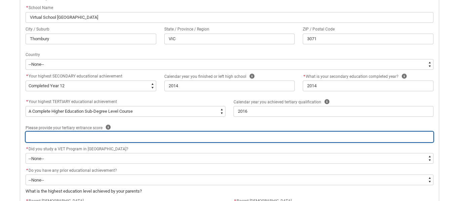
click at [49, 137] on input "REDU_Acceptance_Declaration flow" at bounding box center [230, 137] width 408 height 11
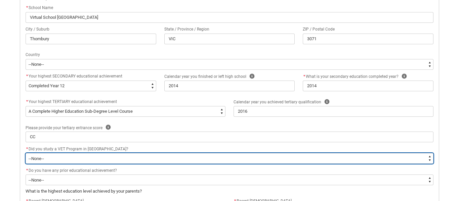
click at [68, 158] on select "--None-- Yes No" at bounding box center [230, 158] width 408 height 11
click at [26, 153] on select "--None-- Yes No" at bounding box center [230, 158] width 408 height 11
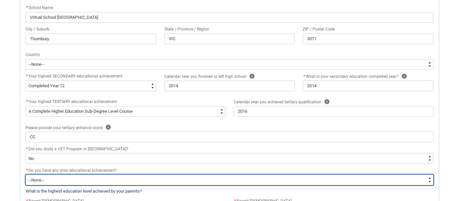
click at [74, 179] on select "--None-- Yes No" at bounding box center [230, 180] width 408 height 11
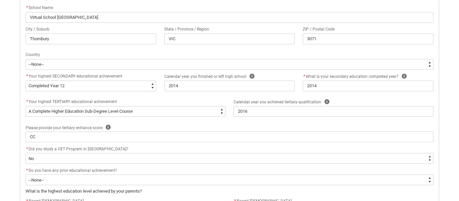
click at [12, 175] on div "Skip to Main Content Collarts Education Community Home New Enrolment Applicatio…" at bounding box center [229, 71] width 459 height 606
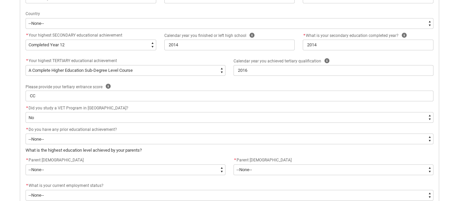
scroll to position [276, 0]
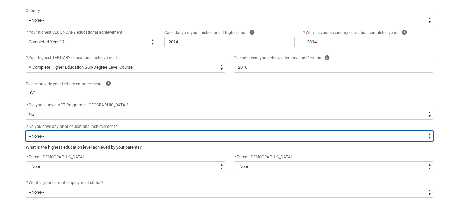
click at [69, 139] on select "--None-- Yes No" at bounding box center [230, 136] width 408 height 11
click at [26, 131] on select "--None-- Yes No" at bounding box center [230, 136] width 408 height 11
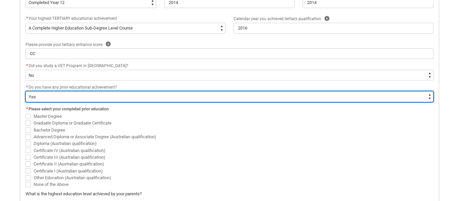
scroll to position [316, 0]
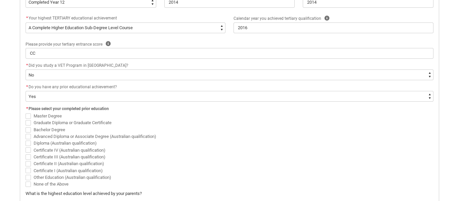
click at [30, 136] on span "REDU_Acceptance_Declaration flow" at bounding box center [28, 136] width 5 height 5
click at [26, 133] on input "Advanced Diploma or Associate Degree (Australian qualification)" at bounding box center [25, 133] width 0 height 0
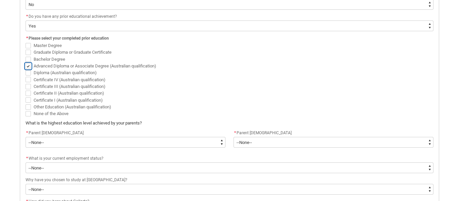
scroll to position [397, 0]
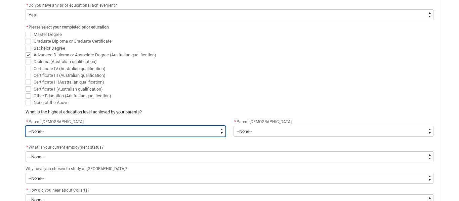
click at [44, 135] on select "--None-- Postgraduate qualification (e.g. Postgraduate Diploma, Master's, PhD) …" at bounding box center [126, 131] width 200 height 11
click at [26, 126] on select "--None-- Postgraduate qualification (e.g. Postgraduate Diploma, Master's, PhD) …" at bounding box center [126, 131] width 200 height 11
click at [60, 133] on select "--None-- Postgraduate qualification (e.g. Postgraduate Diploma, Master's, PhD) …" at bounding box center [126, 131] width 200 height 11
click at [26, 126] on select "--None-- Postgraduate qualification (e.g. Postgraduate Diploma, Master's, PhD) …" at bounding box center [126, 131] width 200 height 11
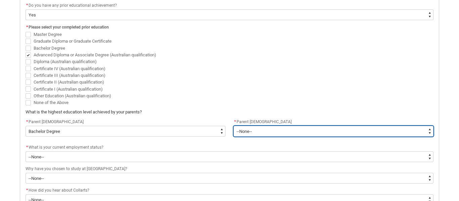
click at [242, 130] on select "--None-- Postgraduate qualification (e.g. Postgraduate Diploma, Master's, PhD) …" at bounding box center [333, 131] width 200 height 11
click at [233, 126] on select "--None-- Postgraduate qualification (e.g. Postgraduate Diploma, Master's, PhD) …" at bounding box center [333, 131] width 200 height 11
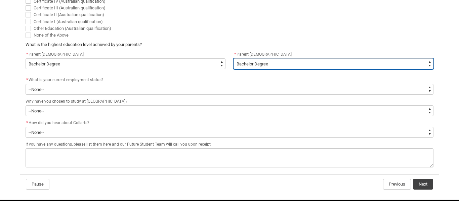
scroll to position [466, 0]
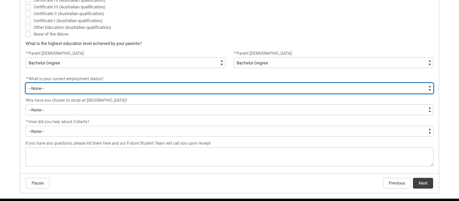
click at [130, 84] on select "--None-- [DEMOGRAPHIC_DATA] [DEMOGRAPHIC_DATA] [DEMOGRAPHIC_DATA] - not employi…" at bounding box center [230, 88] width 408 height 11
click at [26, 83] on select "--None-- [DEMOGRAPHIC_DATA] [DEMOGRAPHIC_DATA] [DEMOGRAPHIC_DATA] - not employi…" at bounding box center [230, 88] width 408 height 11
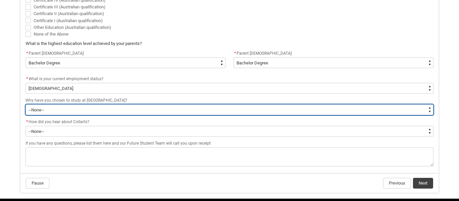
click at [77, 111] on select "--None-- To get a job To develop my existing business To start my own business …" at bounding box center [230, 109] width 408 height 11
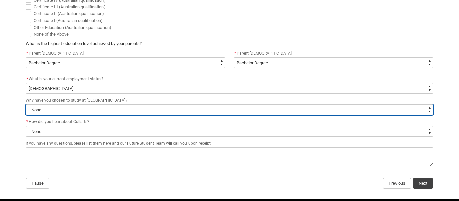
click at [63, 112] on select "--None-- To get a job To develop my existing business To start my own business …" at bounding box center [230, 109] width 408 height 11
click at [26, 104] on select "--None-- To get a job To develop my existing business To start my own business …" at bounding box center [230, 109] width 408 height 11
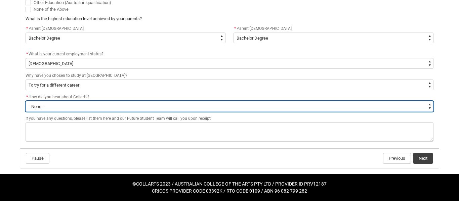
click at [58, 108] on select "--None-- Advertising - Facebook Advertising - Google Advertising - Instagram Ad…" at bounding box center [230, 106] width 408 height 11
click at [26, 101] on select "--None-- Advertising - Facebook Advertising - Google Advertising - Instagram Ad…" at bounding box center [230, 106] width 408 height 11
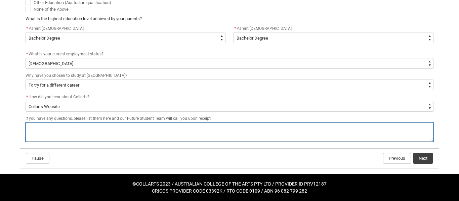
click at [269, 138] on textarea "REDU_Acceptance_Declaration flow" at bounding box center [230, 132] width 408 height 19
click at [138, 132] on textarea "REDU_Acceptance_Declaration flow" at bounding box center [230, 132] width 408 height 19
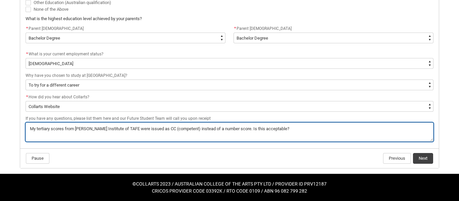
click at [280, 128] on textarea "REDU_Acceptance_Declaration flow" at bounding box center [230, 132] width 408 height 19
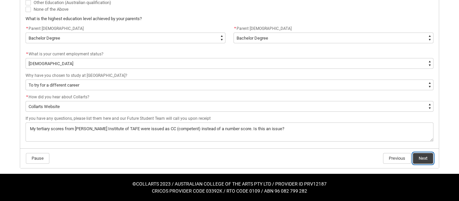
click at [422, 157] on button "Next" at bounding box center [423, 158] width 20 height 11
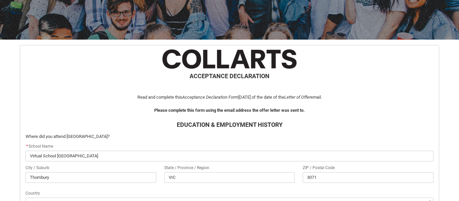
scroll to position [269, 0]
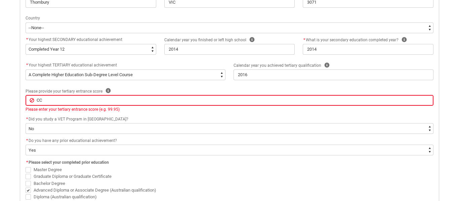
click at [106, 103] on input "CC" at bounding box center [230, 100] width 408 height 11
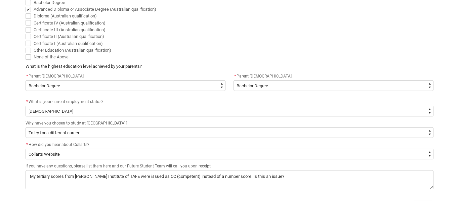
scroll to position [330, 0]
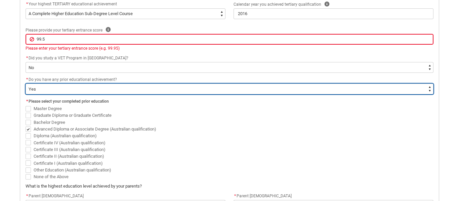
click at [112, 91] on select "--None-- Yes No" at bounding box center [230, 89] width 408 height 11
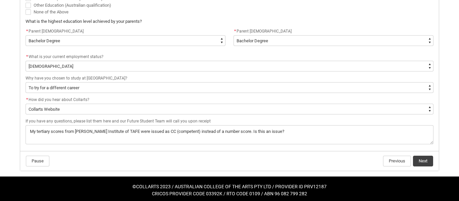
scroll to position [497, 0]
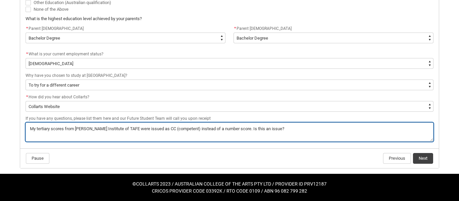
click at [255, 130] on textarea "My tertiary scores from [PERSON_NAME] Institute of TAFE were issued as CC (comp…" at bounding box center [230, 132] width 408 height 19
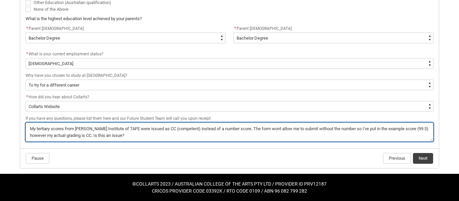
click at [361, 131] on textarea "My tertiary scores from [PERSON_NAME] Institute of TAFE were issued as CC (comp…" at bounding box center [230, 132] width 408 height 19
click at [254, 130] on textarea "My tertiary scores from [PERSON_NAME] Institute of TAFE were issued as CC (comp…" at bounding box center [230, 132] width 408 height 19
click at [107, 137] on textarea "My tertiary scores from [PERSON_NAME] Institute of TAFE were issued as CC (comp…" at bounding box center [230, 132] width 408 height 19
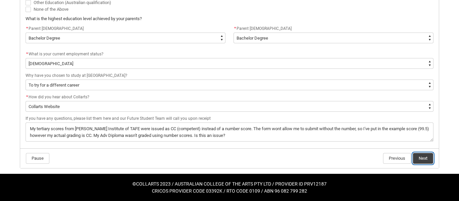
click at [417, 156] on button "Next" at bounding box center [423, 158] width 20 height 11
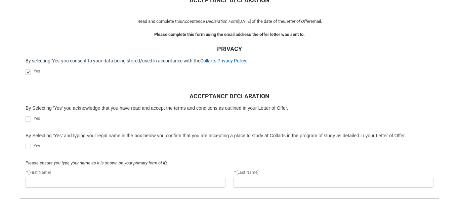
scroll to position [173, 0]
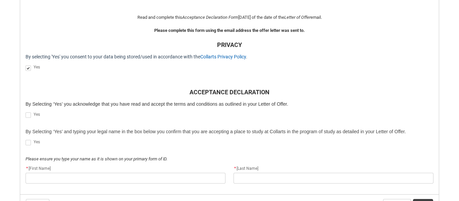
click at [28, 114] on span "REDU_Acceptance_Declaration flow" at bounding box center [28, 115] width 5 height 5
click at [26, 112] on input "REDU_Acceptance_Declaration flow" at bounding box center [25, 111] width 0 height 0
click at [27, 141] on span "REDU_Acceptance_Declaration flow" at bounding box center [28, 142] width 5 height 5
click at [26, 139] on input "REDU_Acceptance_Declaration flow" at bounding box center [25, 139] width 0 height 0
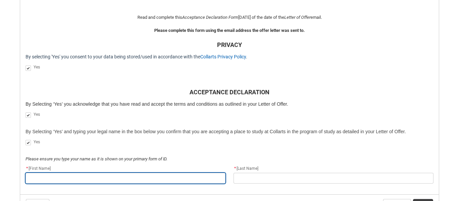
click at [53, 179] on input "REDU_Acceptance_Declaration flow" at bounding box center [126, 178] width 200 height 11
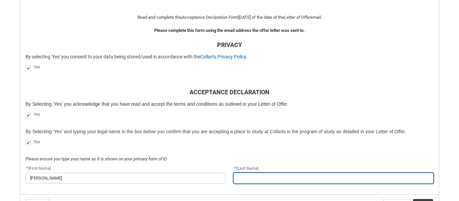
click at [260, 178] on input "REDU_Acceptance_Declaration flow" at bounding box center [333, 178] width 200 height 11
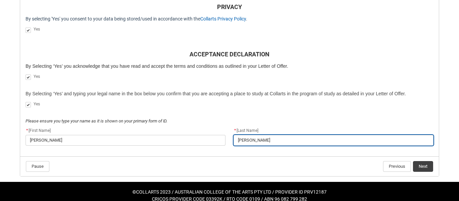
scroll to position [219, 0]
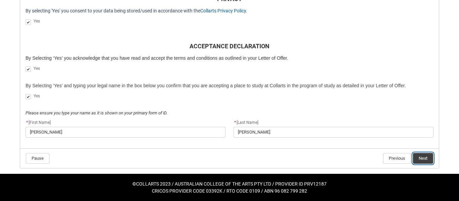
click at [423, 158] on button "Next" at bounding box center [423, 158] width 20 height 11
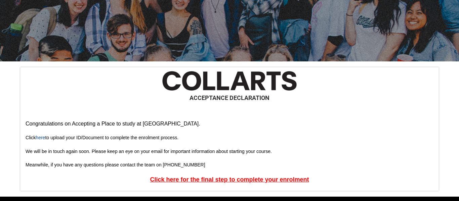
scroll to position [94, 0]
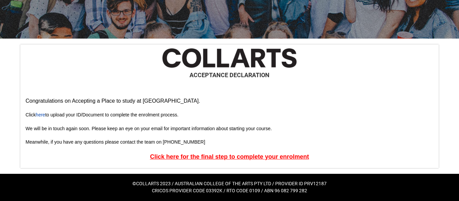
click at [256, 158] on u "Click here for the final step to complete your enrolment" at bounding box center [229, 156] width 159 height 7
